Goal: Find specific page/section: Find specific page/section

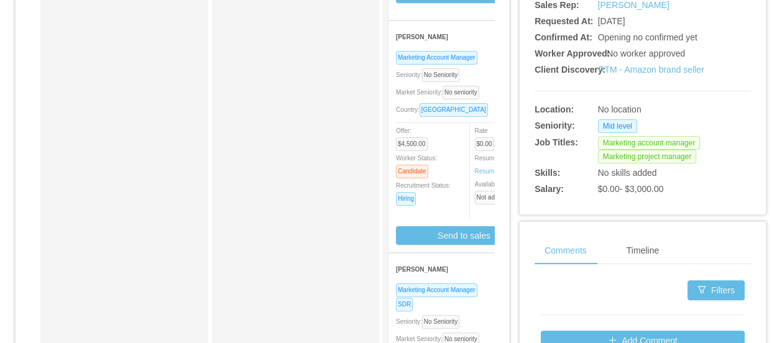
scroll to position [395, 0]
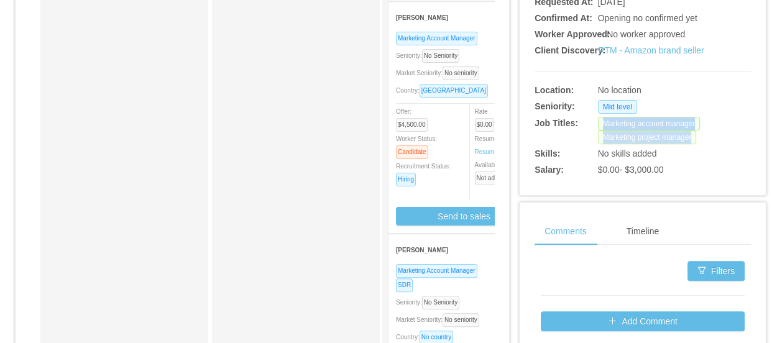
drag, startPoint x: 594, startPoint y: 135, endPoint x: 688, endPoint y: 149, distance: 95.5
click at [688, 144] on div "Marketing account manager Marketing project manager" at bounding box center [670, 130] width 144 height 27
copy div "Marketing account manager Marketing project manager"
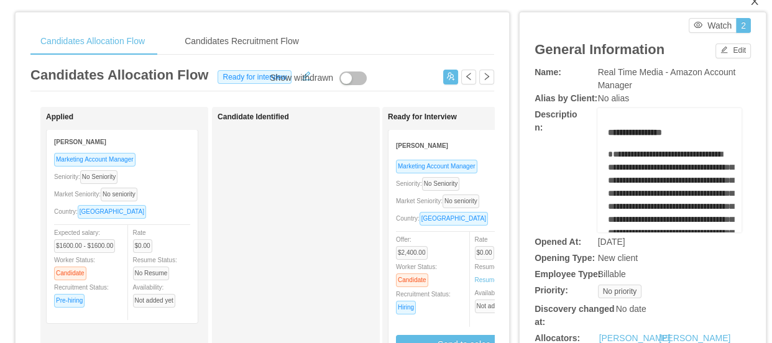
scroll to position [0, 0]
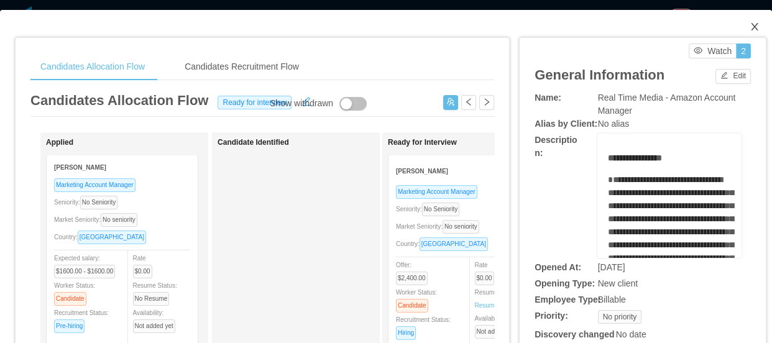
click at [750, 30] on icon "icon: close" at bounding box center [755, 27] width 10 height 10
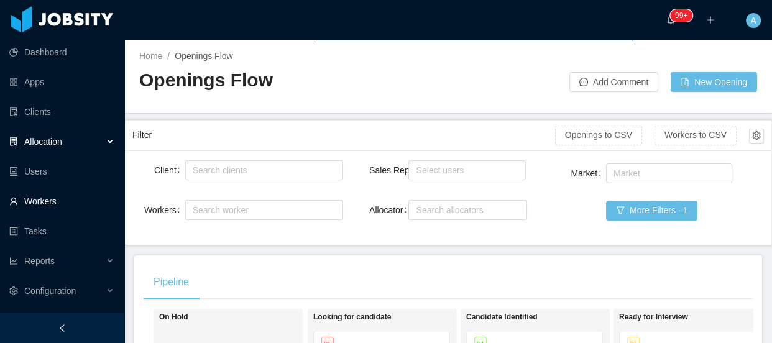
click at [62, 207] on link "Workers" at bounding box center [61, 201] width 105 height 25
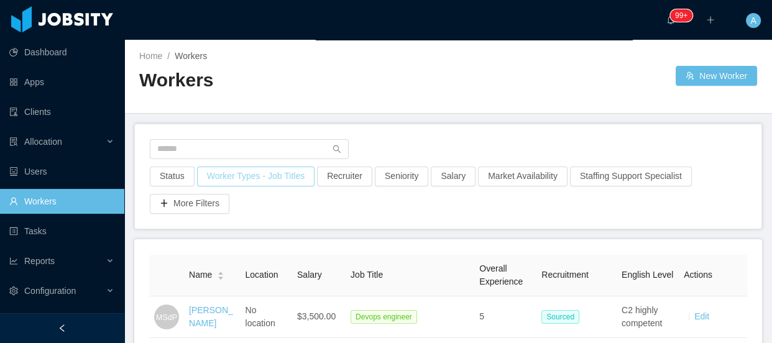
click at [272, 182] on button "Worker Types - Job Titles" at bounding box center [255, 177] width 117 height 20
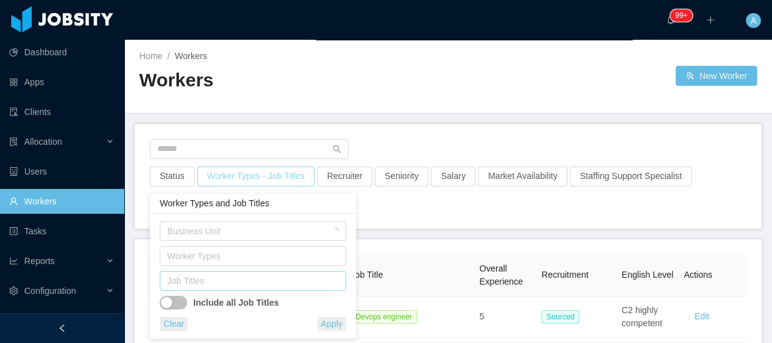
click at [248, 277] on div "Job Titles" at bounding box center [250, 281] width 166 height 12
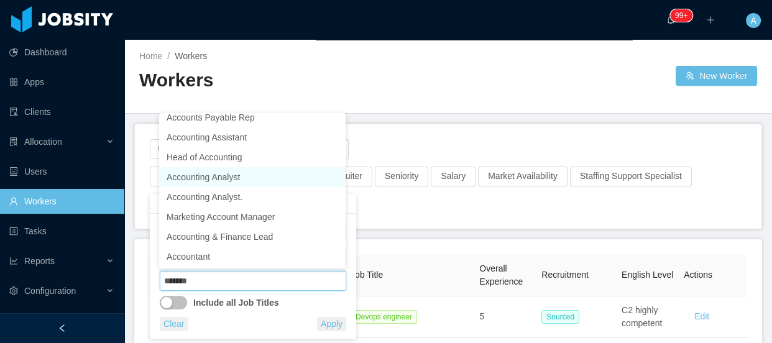
scroll to position [81, 0]
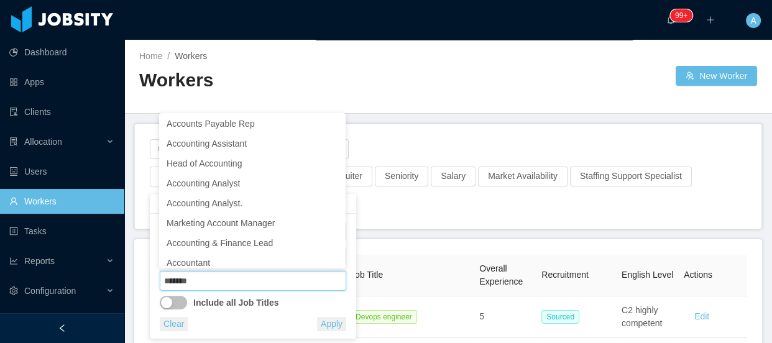
type input "*******"
